Goal: Task Accomplishment & Management: Manage account settings

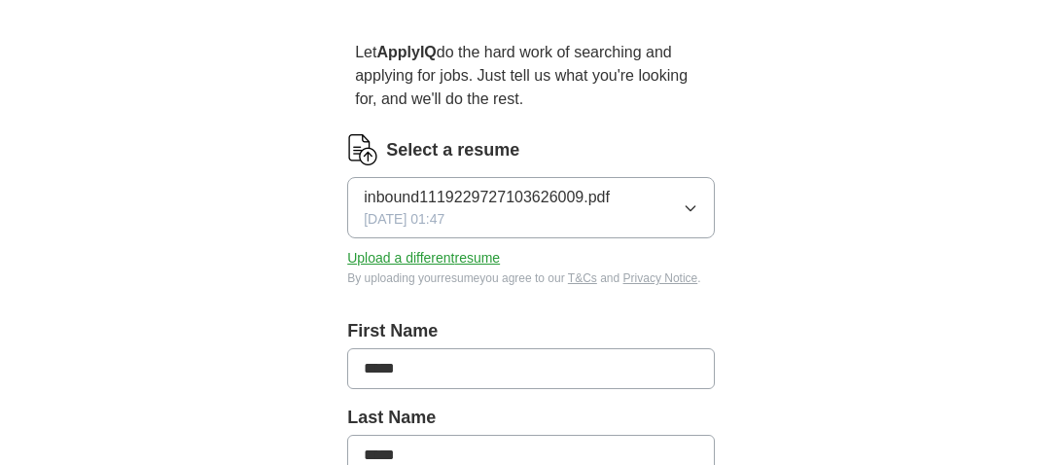
scroll to position [194, 0]
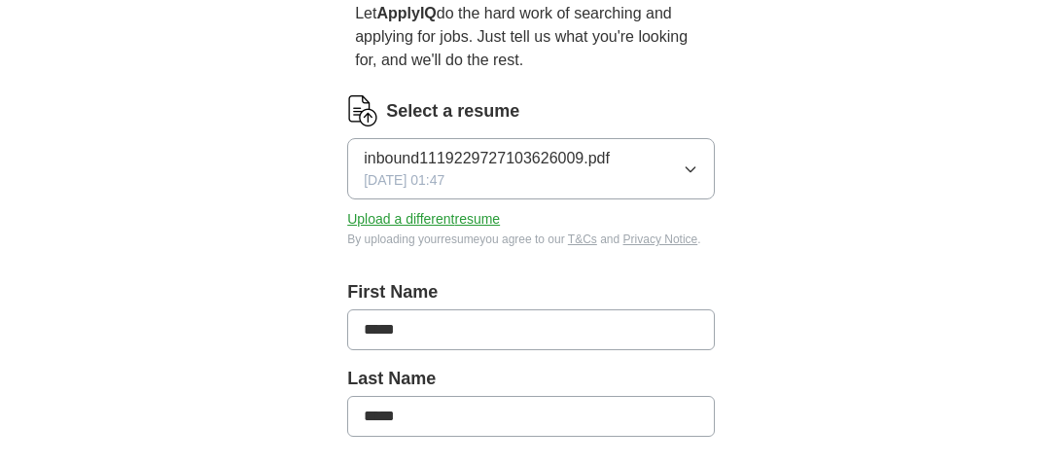
click at [693, 172] on icon "button" at bounding box center [691, 169] width 16 height 16
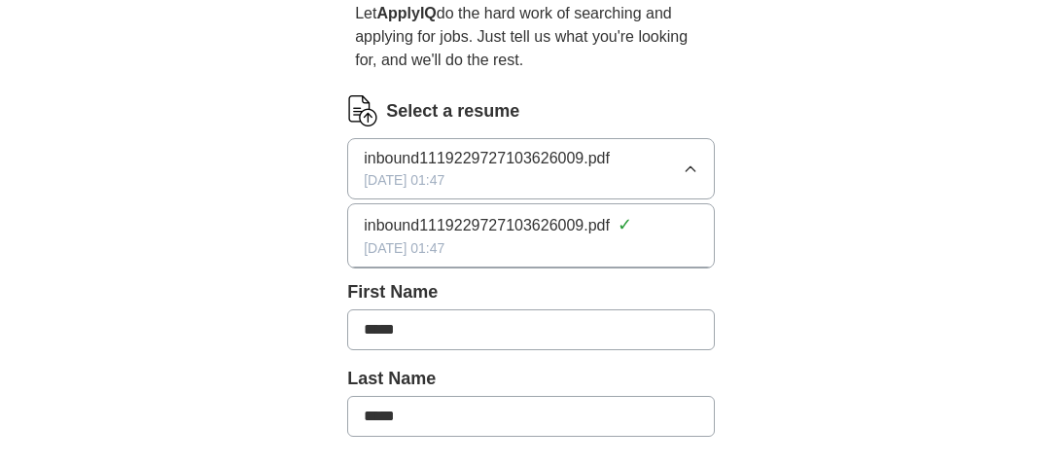
click at [690, 173] on icon "button" at bounding box center [691, 169] width 16 height 16
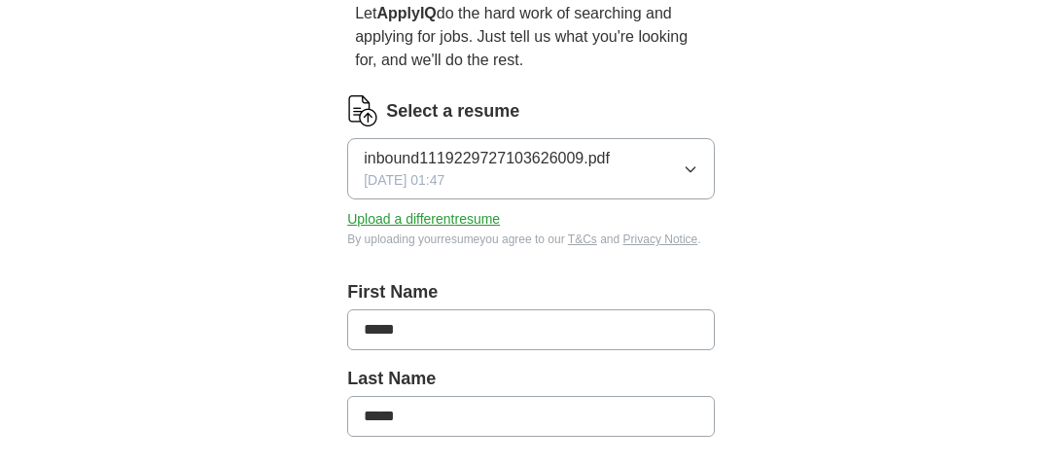
click at [462, 220] on button "Upload a different resume" at bounding box center [423, 219] width 153 height 20
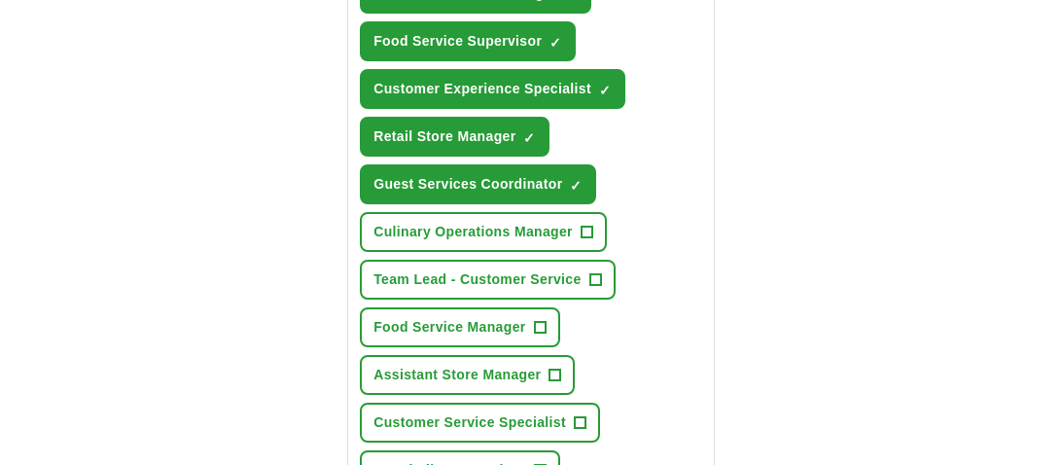
scroll to position [855, 0]
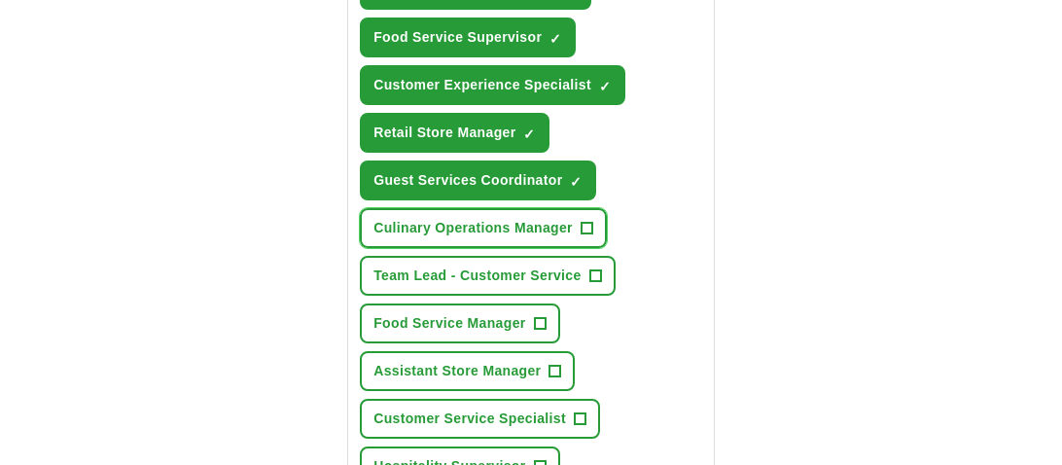
click at [587, 221] on span "+" at bounding box center [587, 229] width 12 height 16
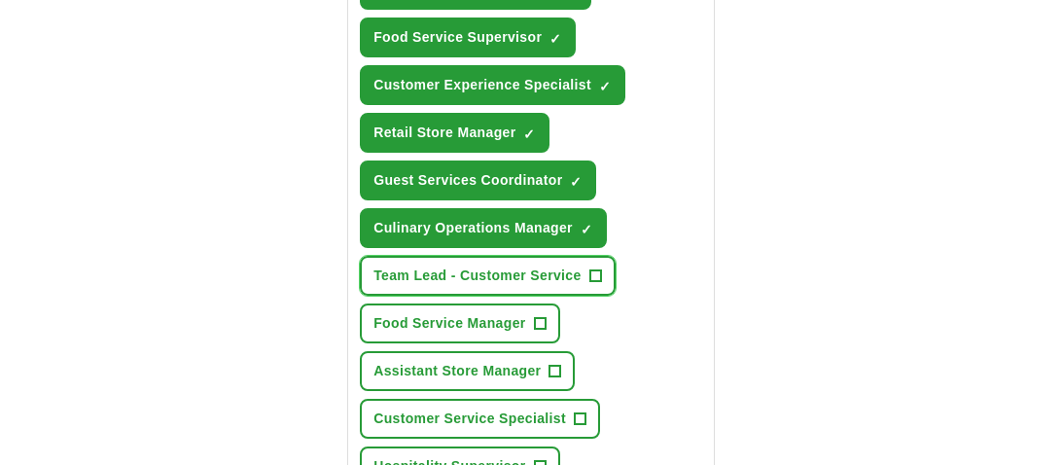
click at [596, 268] on span "+" at bounding box center [595, 276] width 12 height 16
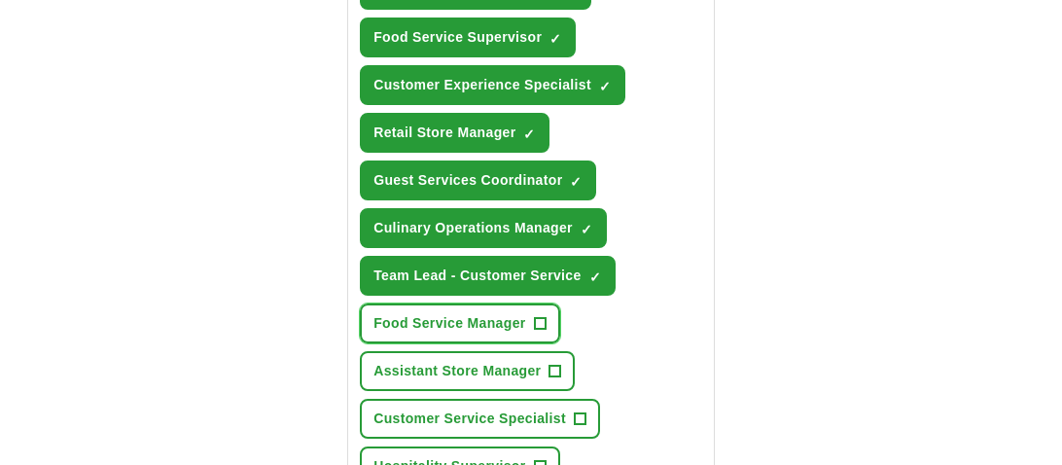
click at [542, 316] on span "+" at bounding box center [540, 324] width 12 height 16
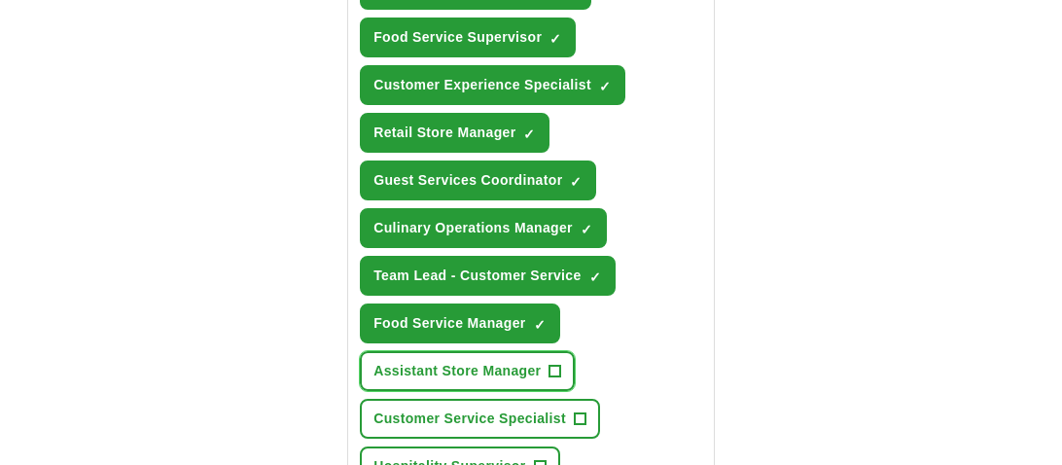
click at [556, 364] on span "+" at bounding box center [556, 372] width 12 height 16
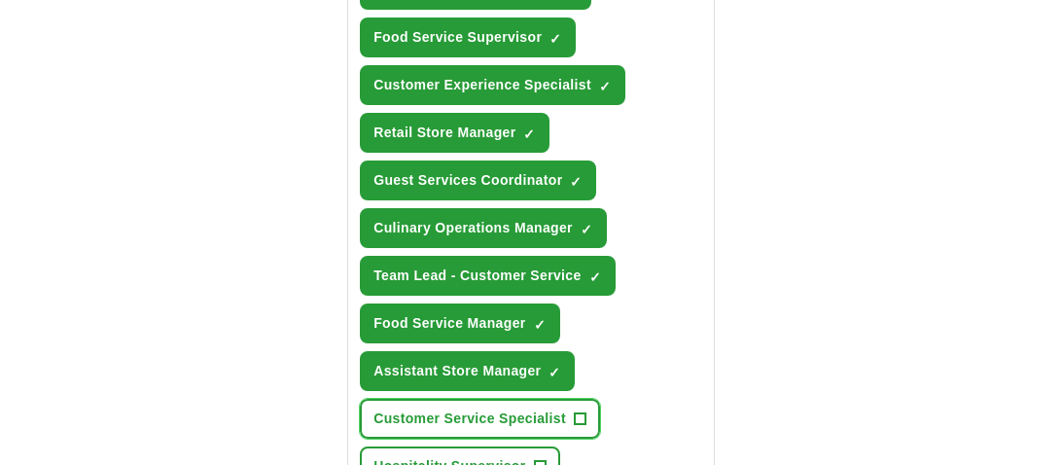
click at [581, 411] on span "+" at bounding box center [580, 419] width 12 height 16
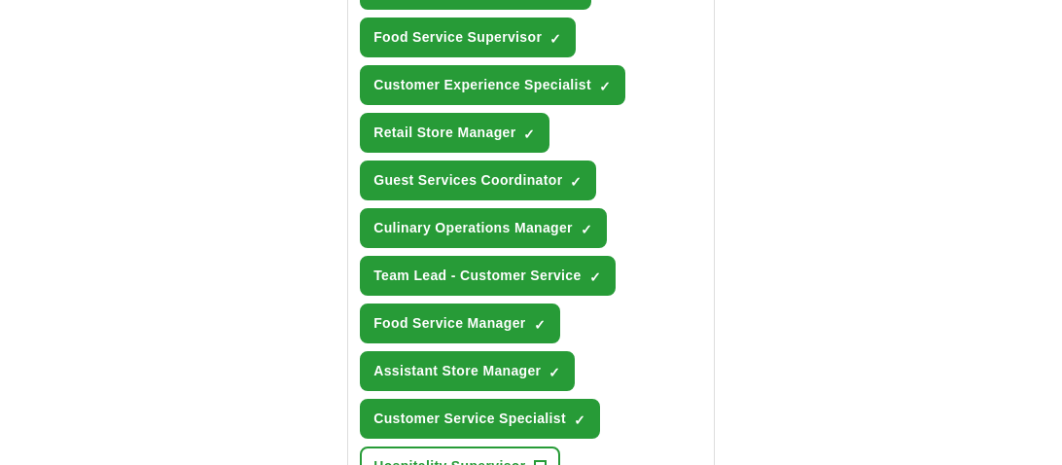
click at [787, 322] on div "ApplyIQ Let ApplyIQ do the hard work of searching and applying for jobs. Just t…" at bounding box center [531, 115] width 996 height 1822
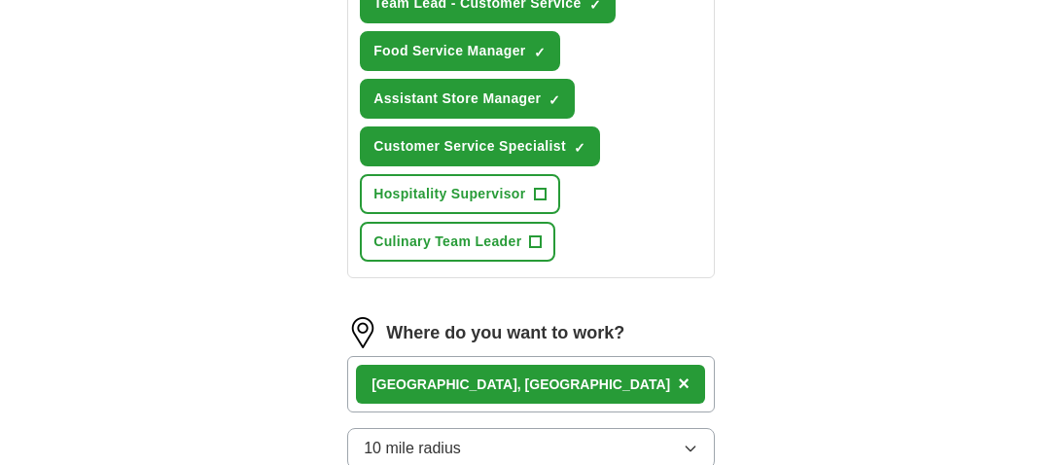
scroll to position [1166, 0]
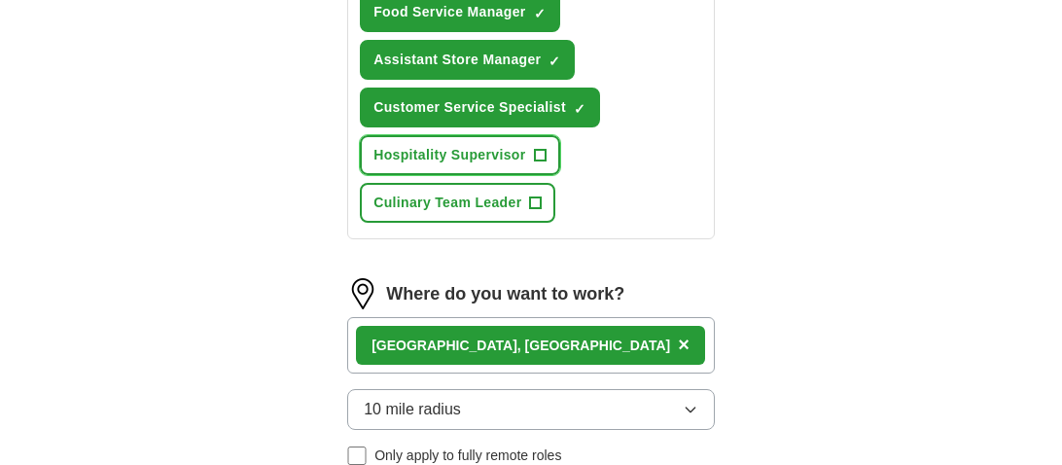
click at [543, 148] on span "+" at bounding box center [540, 156] width 12 height 16
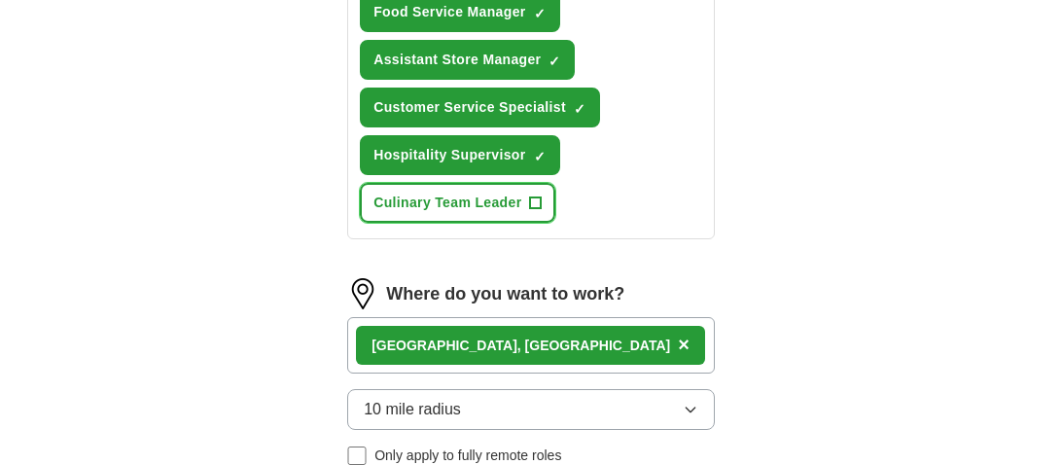
click at [537, 196] on span "+" at bounding box center [536, 204] width 12 height 16
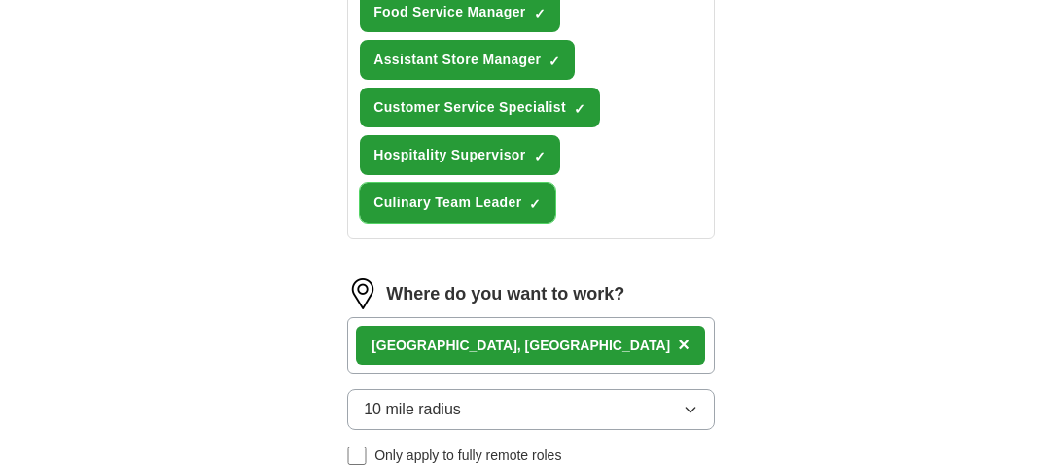
click at [0, 0] on span "×" at bounding box center [0, 0] width 0 height 0
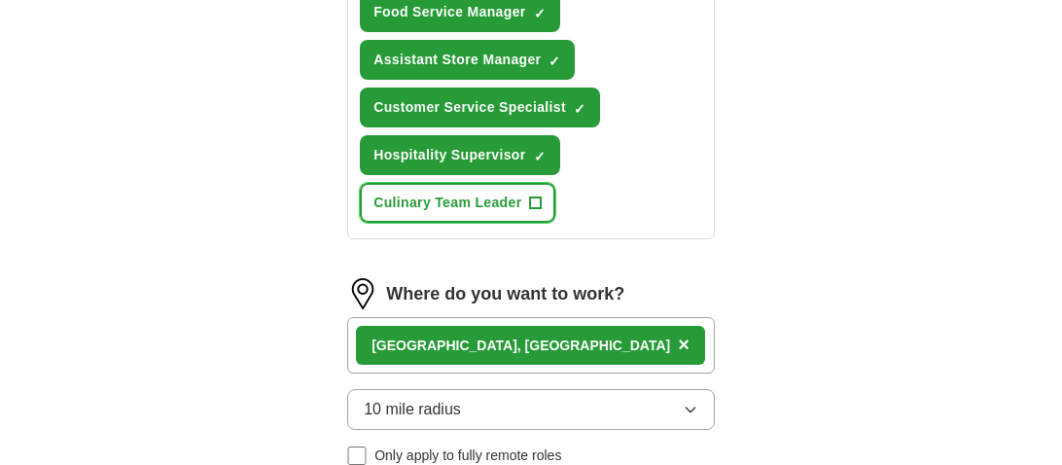
click at [538, 196] on span "+" at bounding box center [536, 204] width 12 height 16
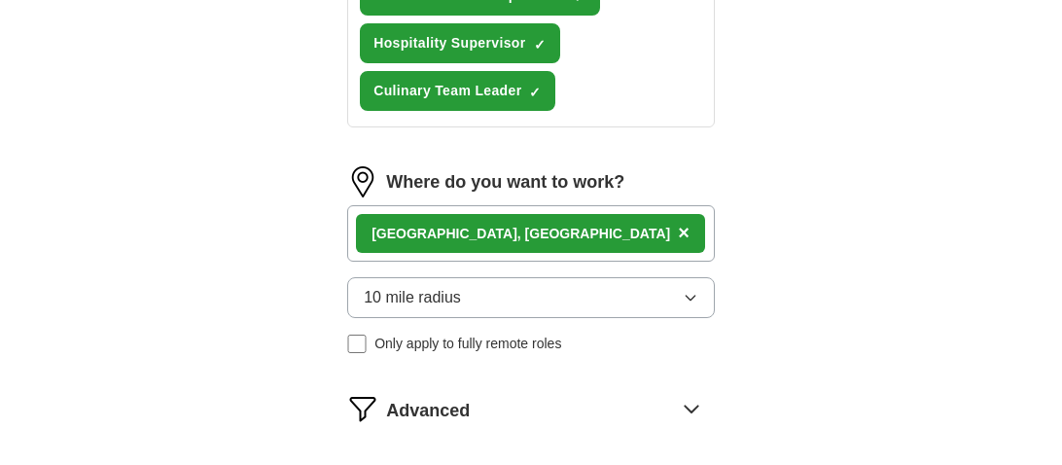
scroll to position [1283, 0]
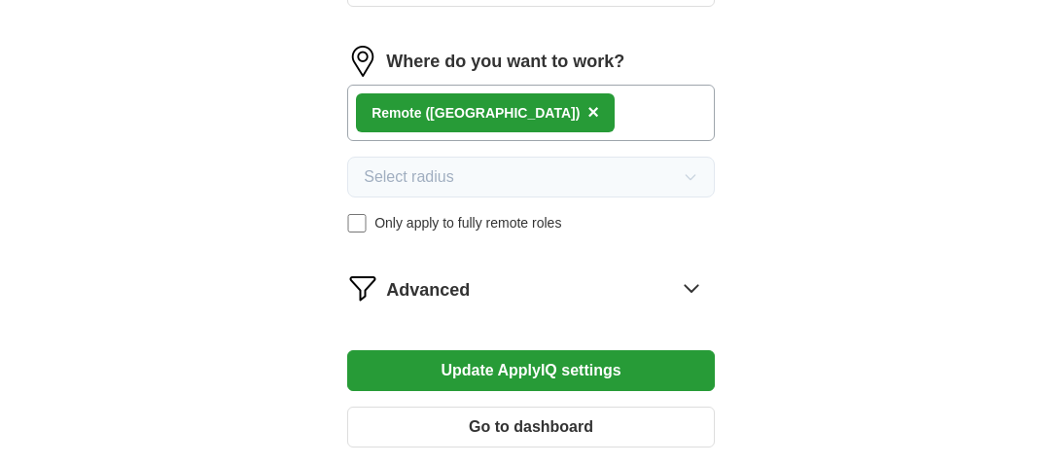
scroll to position [1438, 0]
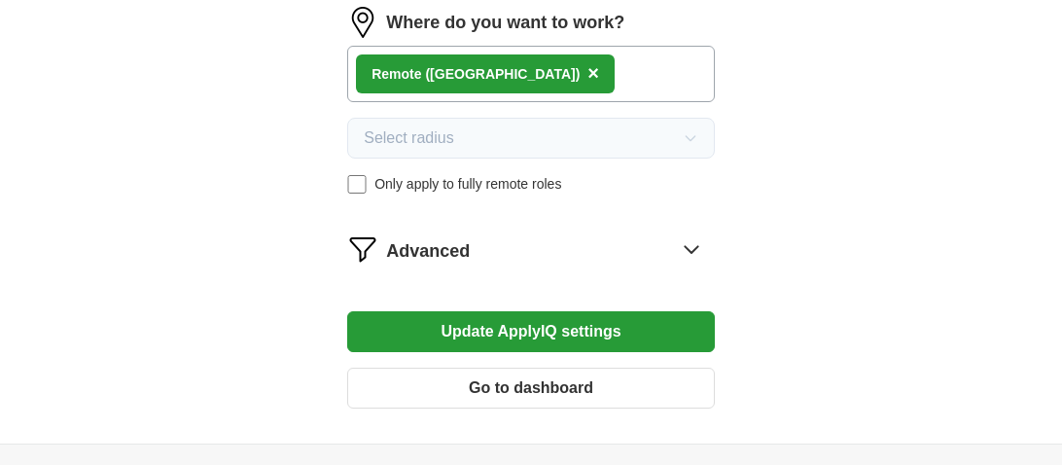
click at [535, 321] on button "Update ApplyIQ settings" at bounding box center [531, 331] width 368 height 41
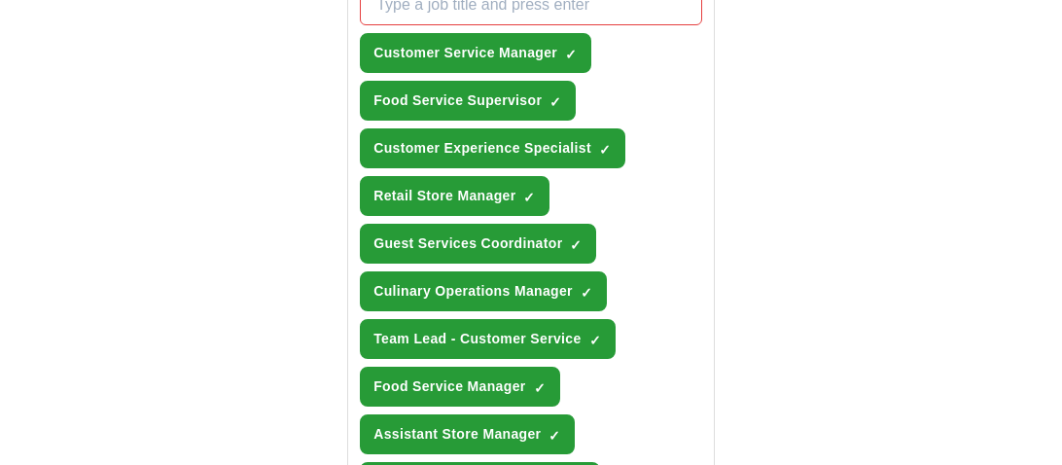
scroll to position [762, 0]
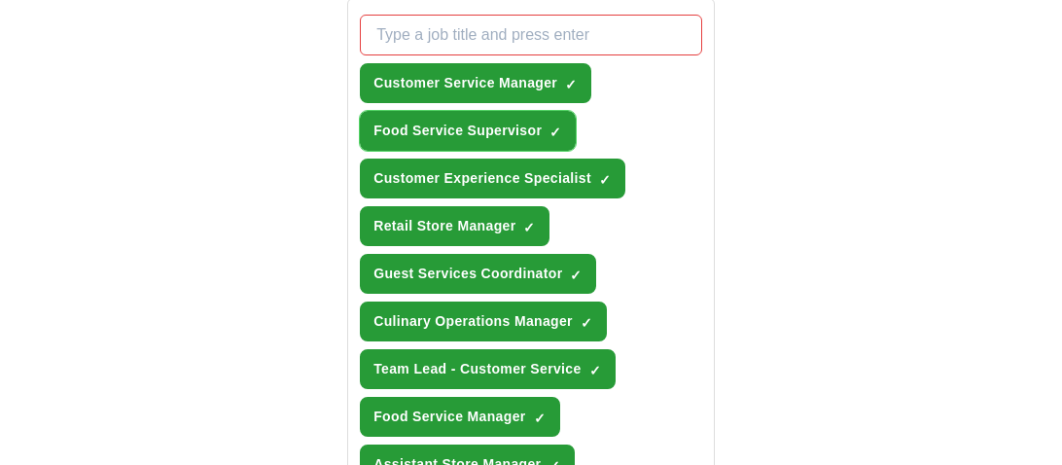
click at [560, 125] on span "✓ ×" at bounding box center [556, 131] width 13 height 12
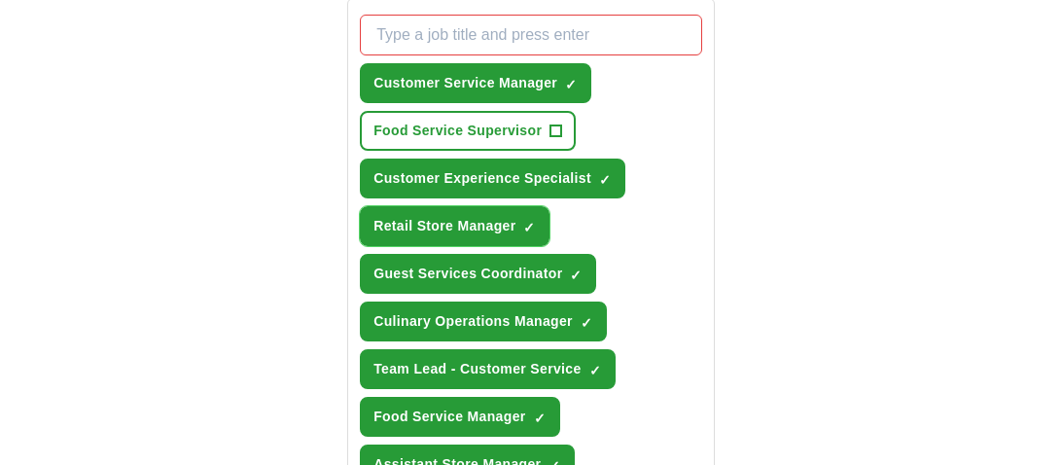
click at [0, 0] on span "×" at bounding box center [0, 0] width 0 height 0
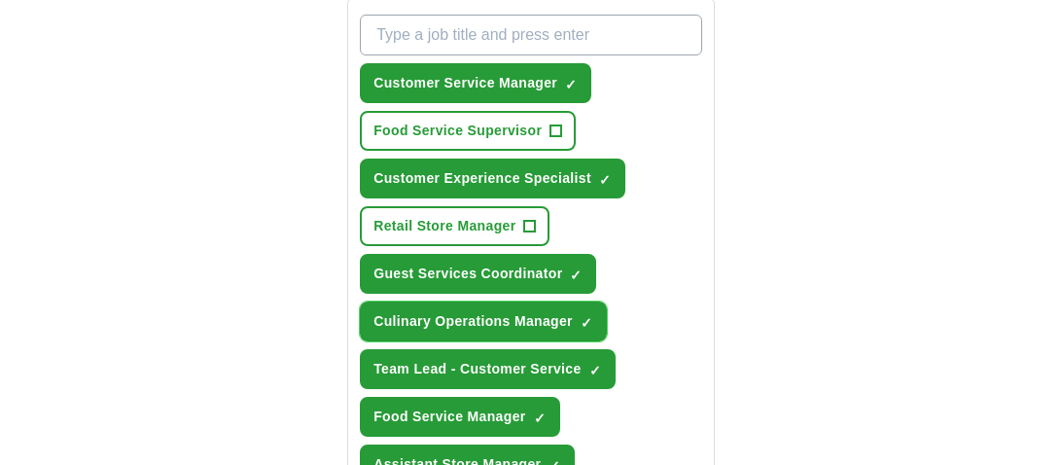
click at [0, 0] on span "×" at bounding box center [0, 0] width 0 height 0
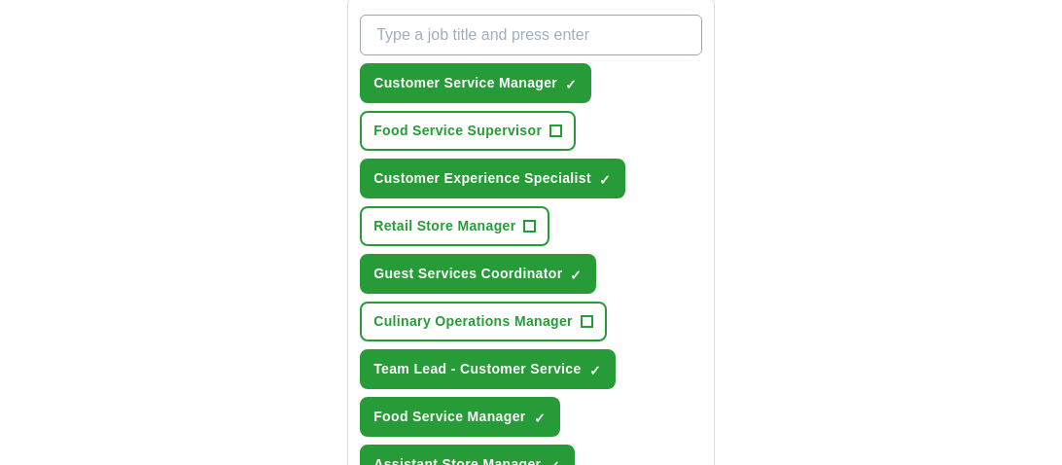
click at [850, 315] on div "ApplyIQ Let ApplyIQ do the hard work of searching and applying for jobs. Just t…" at bounding box center [531, 209] width 996 height 1822
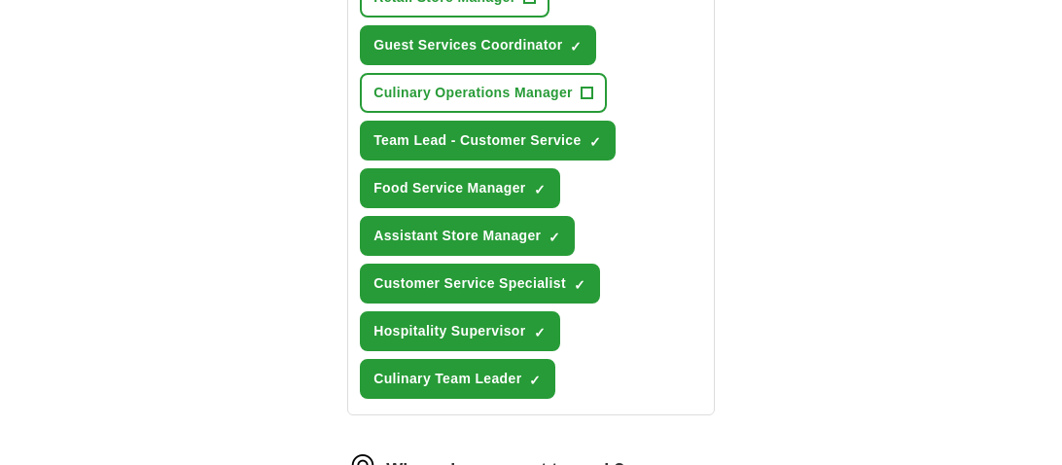
scroll to position [995, 0]
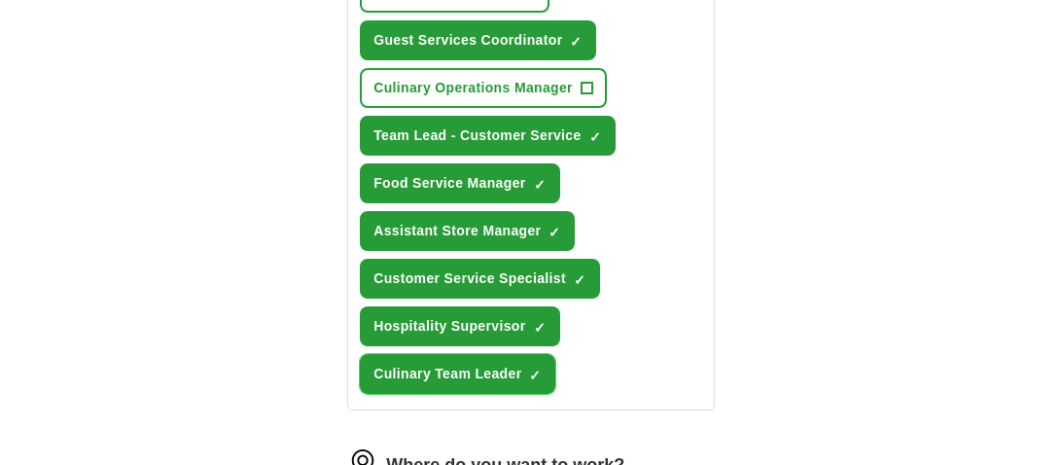
click at [0, 0] on span "×" at bounding box center [0, 0] width 0 height 0
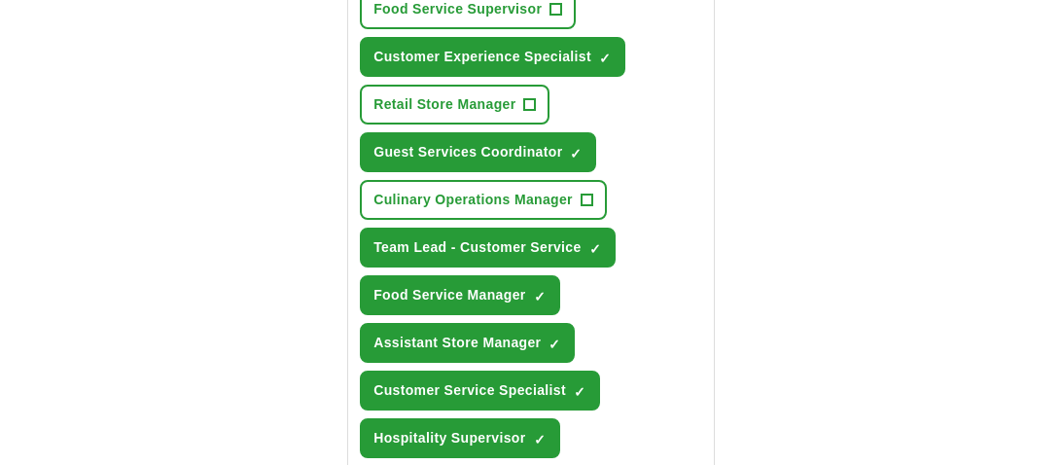
scroll to position [878, 0]
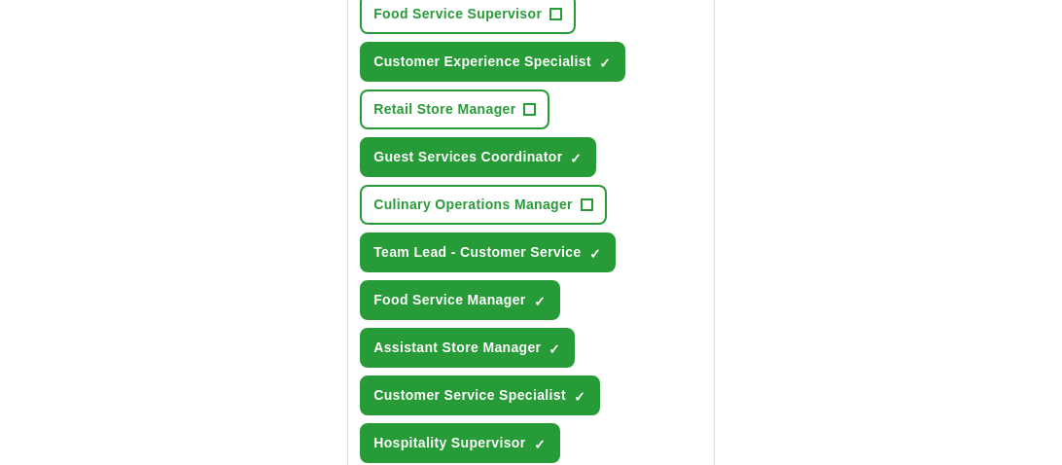
click at [912, 260] on div "ApplyIQ Let ApplyIQ do the hard work of searching and applying for jobs. Just t…" at bounding box center [531, 92] width 996 height 1822
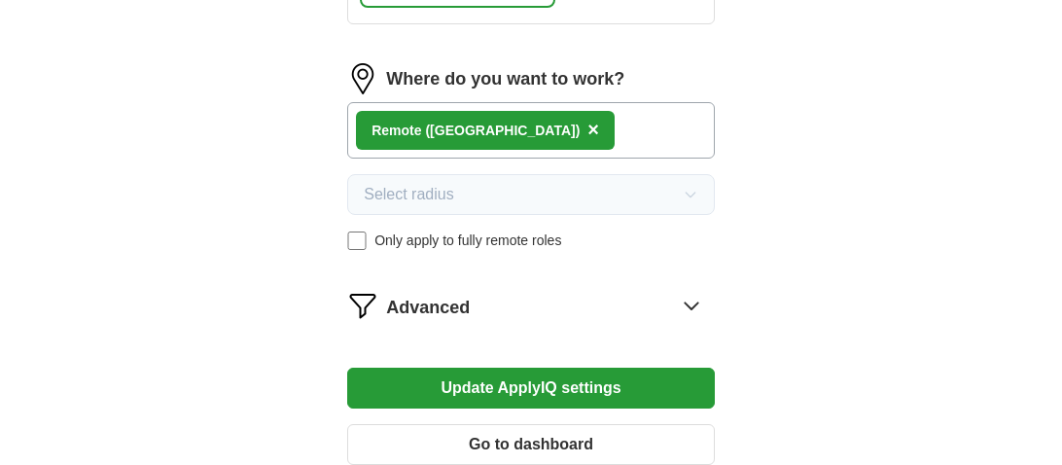
scroll to position [1383, 0]
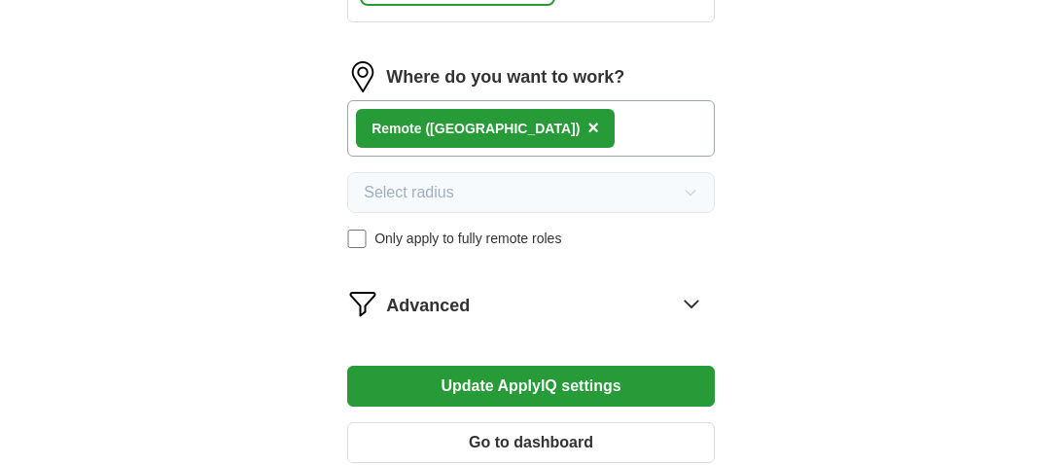
click at [556, 366] on button "Update ApplyIQ settings" at bounding box center [531, 386] width 368 height 41
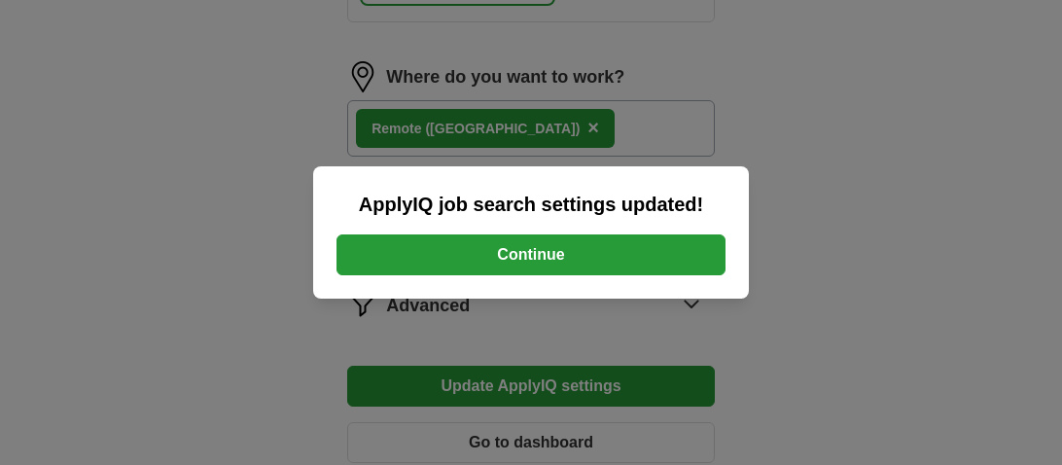
click at [559, 254] on button "Continue" at bounding box center [531, 254] width 389 height 41
